Goal: Navigation & Orientation: Find specific page/section

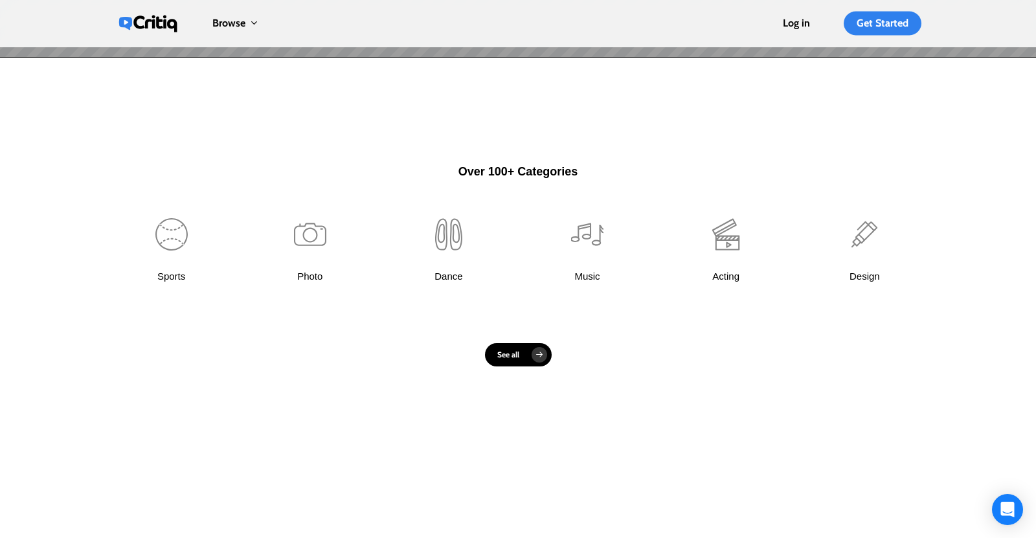
scroll to position [804, 0]
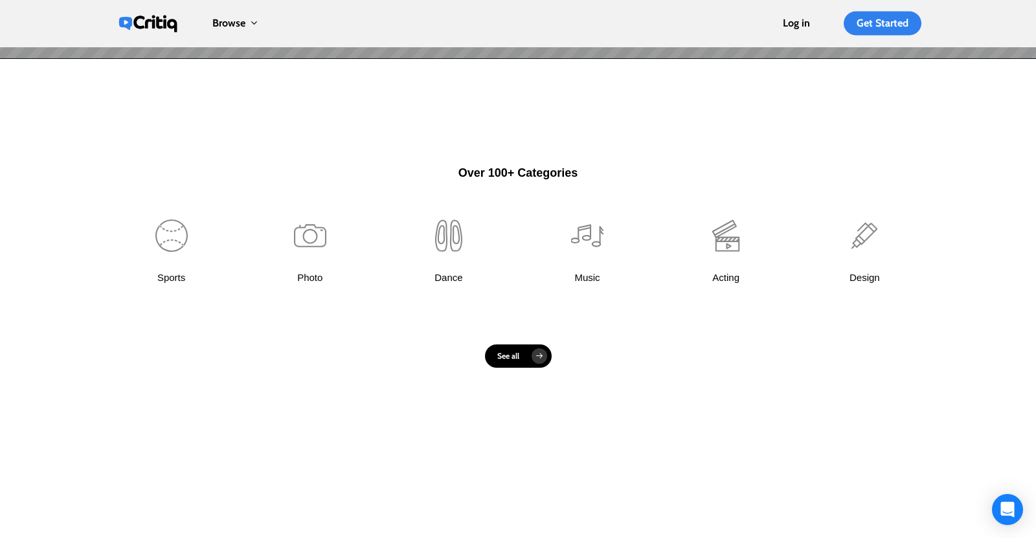
click at [442, 235] on link at bounding box center [449, 259] width 113 height 120
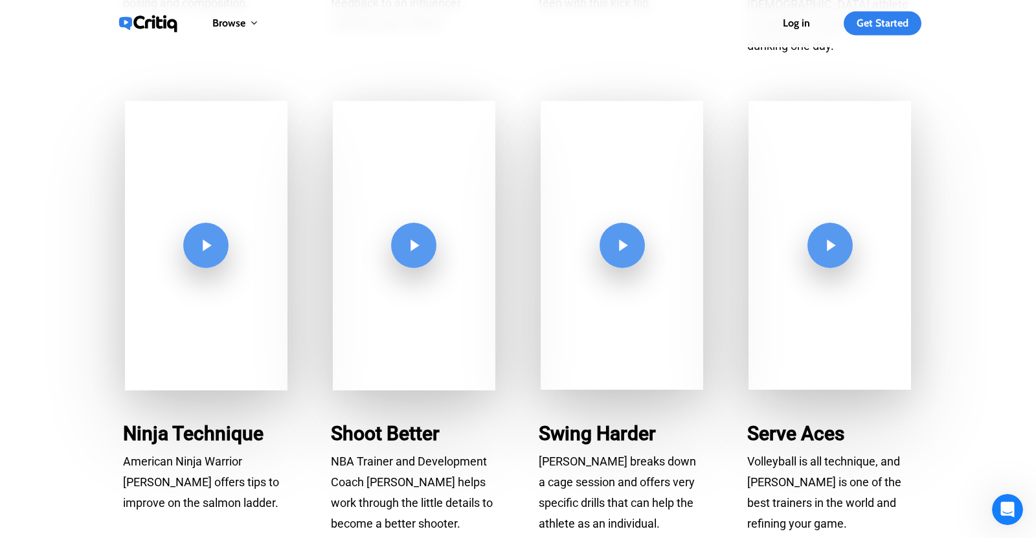
scroll to position [4016, 0]
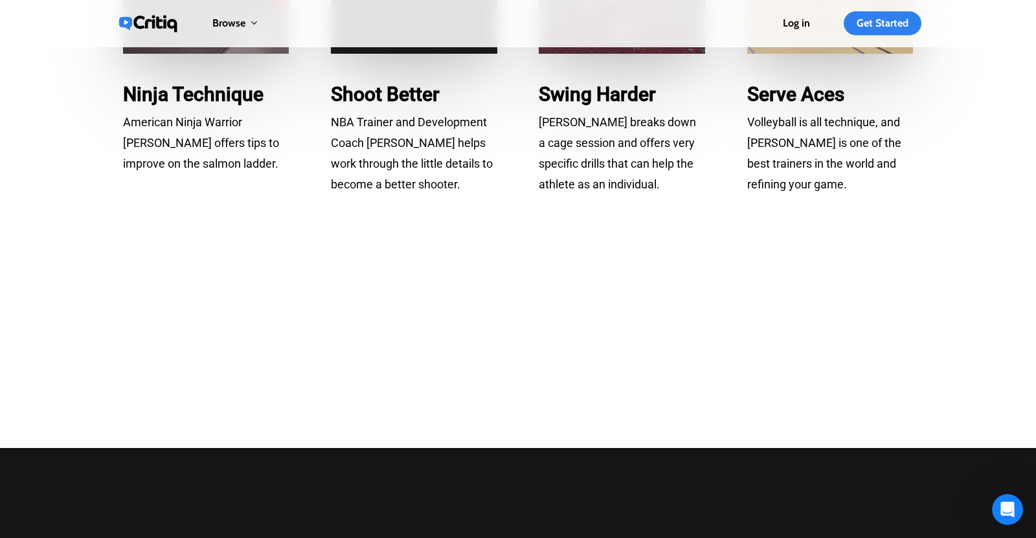
click at [490, 231] on div at bounding box center [518, 326] width 806 height 194
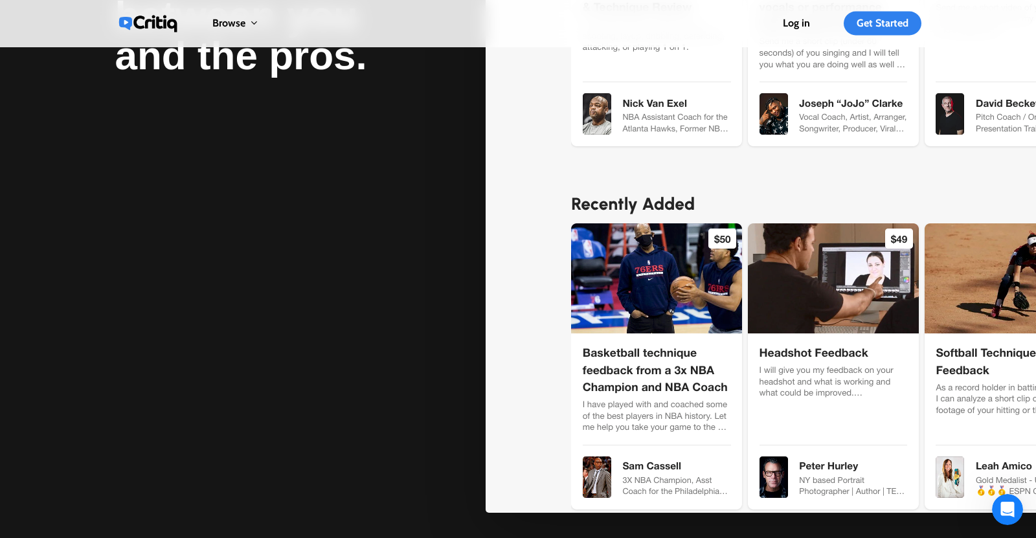
scroll to position [5239, 0]
